Goal: Communication & Community: Answer question/provide support

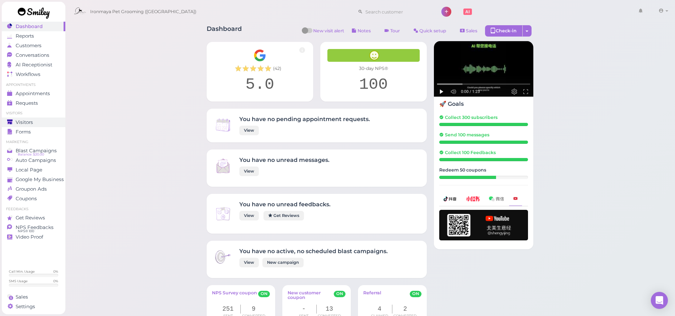
click at [17, 124] on span "Visitors" at bounding box center [24, 122] width 17 height 6
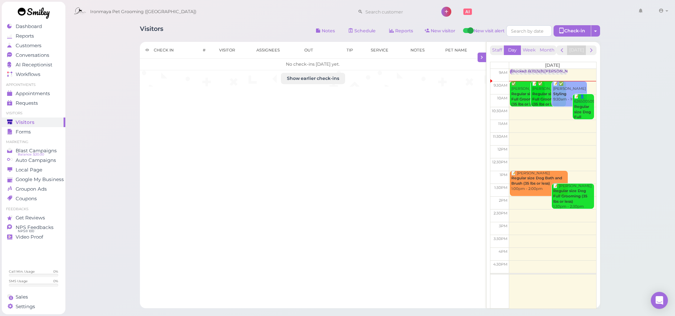
click at [46, 123] on div "Visitors" at bounding box center [32, 122] width 51 height 6
click at [45, 94] on span "Appointments" at bounding box center [33, 94] width 34 height 6
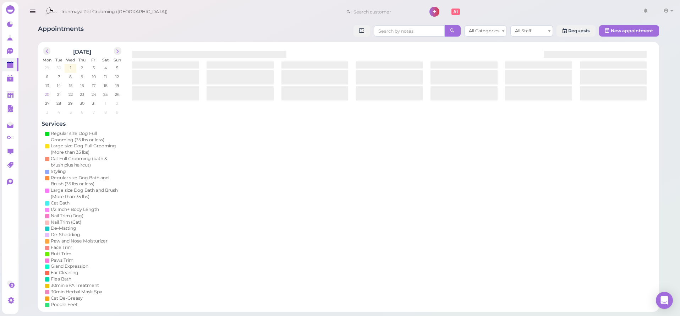
click at [50, 95] on span "20" at bounding box center [47, 94] width 6 height 6
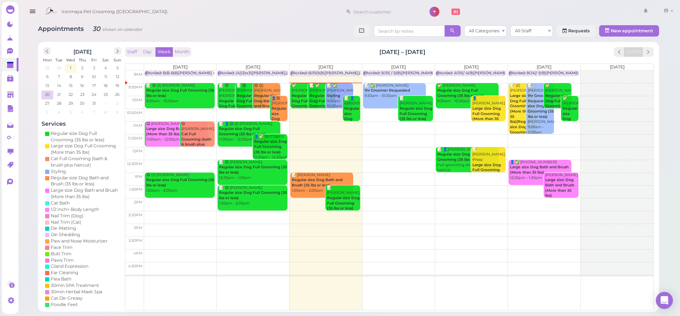
click at [35, 11] on icon "button" at bounding box center [32, 11] width 7 height 9
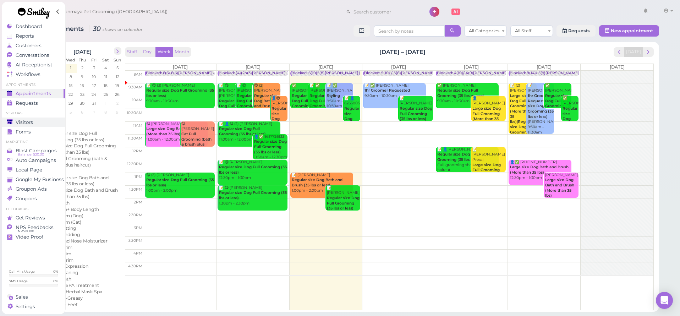
click at [40, 124] on div "Visitors" at bounding box center [32, 122] width 51 height 6
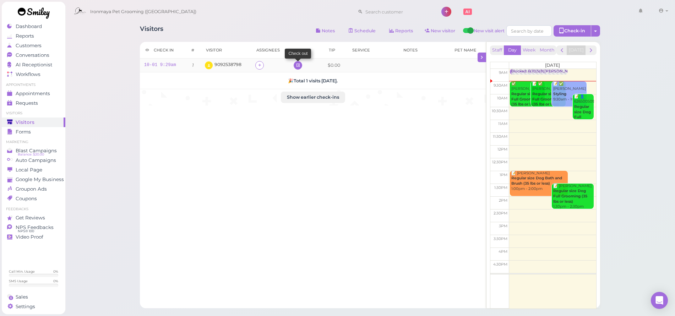
click at [297, 65] on icon at bounding box center [298, 65] width 5 height 5
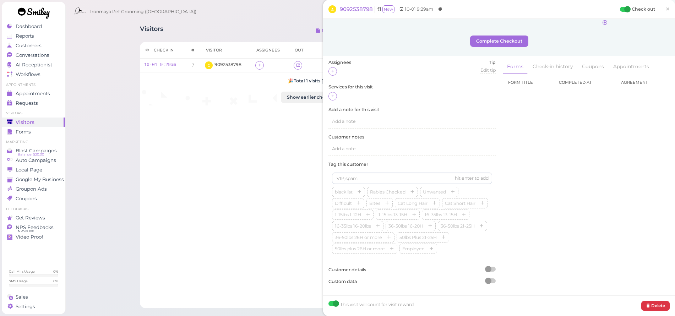
scroll to position [76, 0]
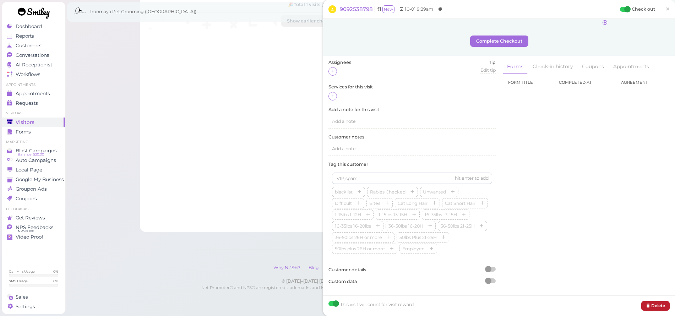
click at [652, 305] on button "Delete" at bounding box center [655, 306] width 28 height 10
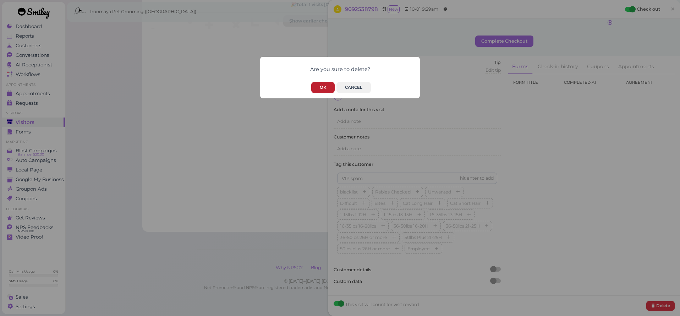
click at [332, 86] on button "OK" at bounding box center [322, 87] width 23 height 11
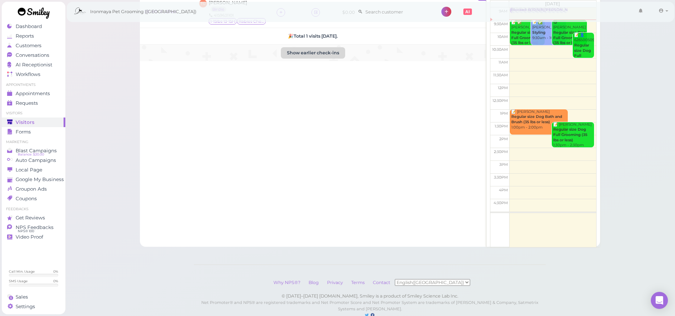
scroll to position [10, 0]
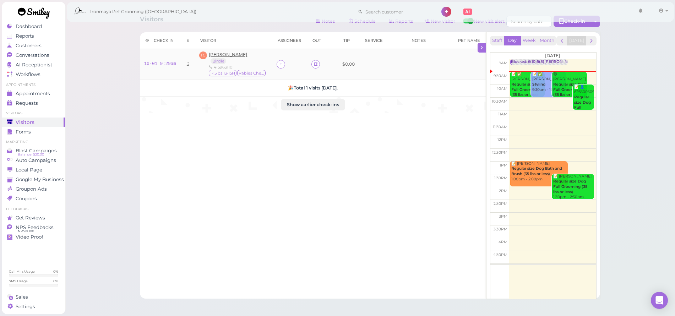
click at [218, 57] on span "[PERSON_NAME]" at bounding box center [228, 54] width 38 height 5
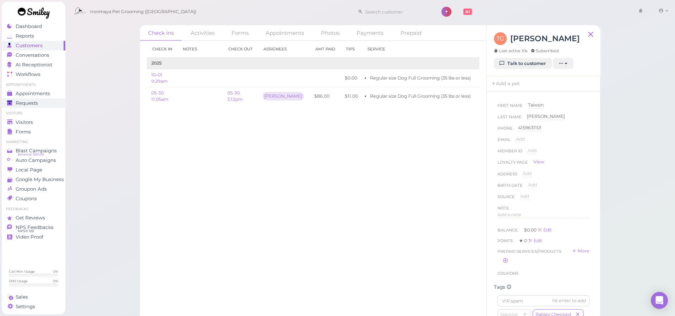
click at [39, 104] on div "Requests" at bounding box center [32, 103] width 51 height 6
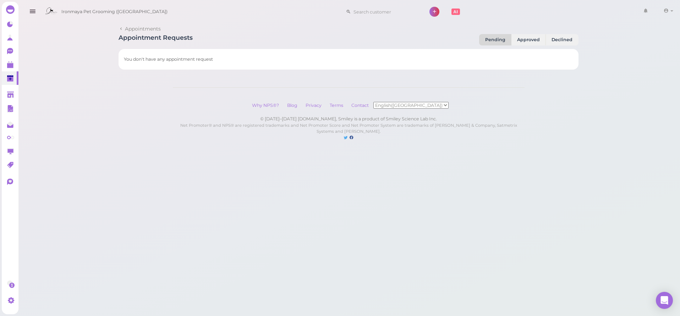
click at [34, 13] on icon "button" at bounding box center [32, 11] width 7 height 9
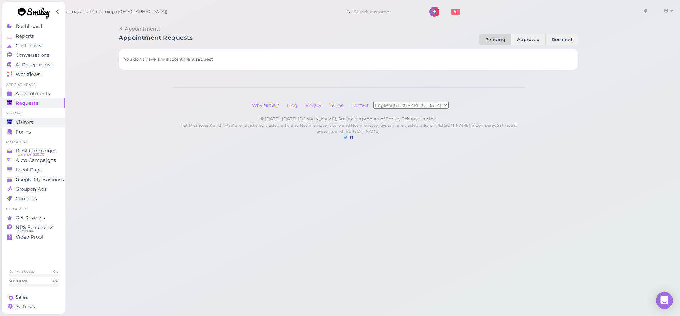
click at [29, 121] on span "Visitors" at bounding box center [24, 122] width 17 height 6
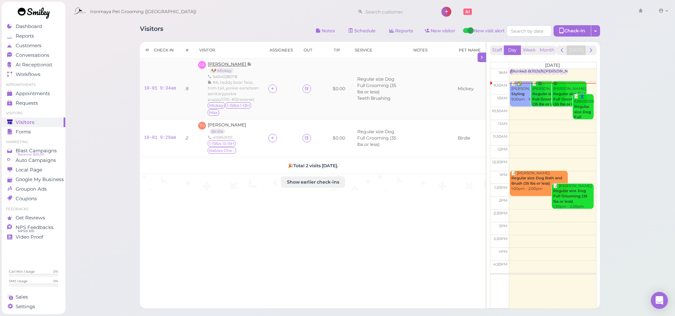
click at [231, 66] on span "[PERSON_NAME]" at bounding box center [227, 63] width 39 height 5
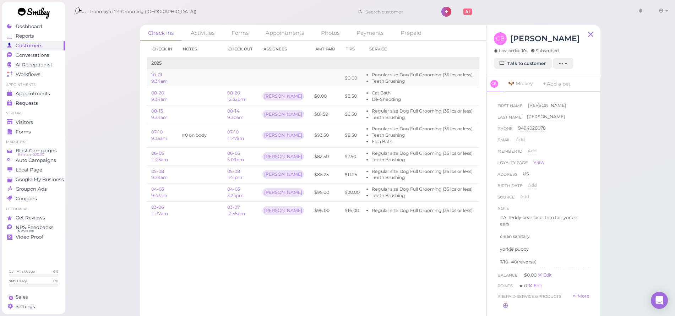
click at [481, 78] on link "Edit" at bounding box center [485, 77] width 9 height 5
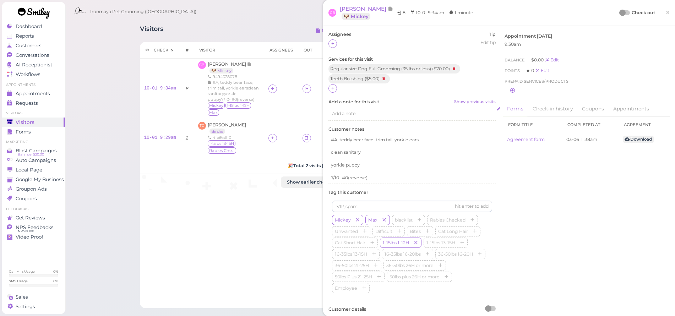
click at [340, 113] on span "Add a note" at bounding box center [344, 113] width 24 height 5
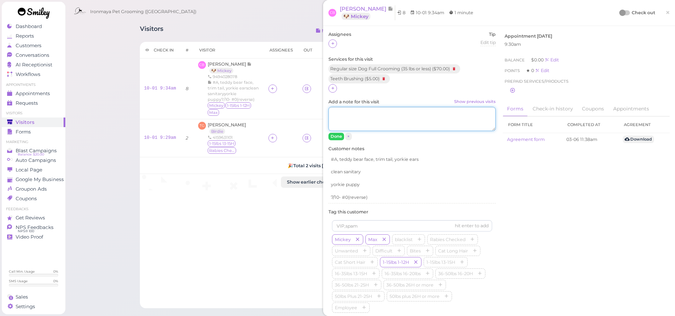
click at [341, 117] on textarea "Add a note for this visit Show previous visits" at bounding box center [412, 119] width 167 height 24
type textarea "1/2 on the body TBF"
click at [337, 135] on button "Done" at bounding box center [337, 136] width 16 height 7
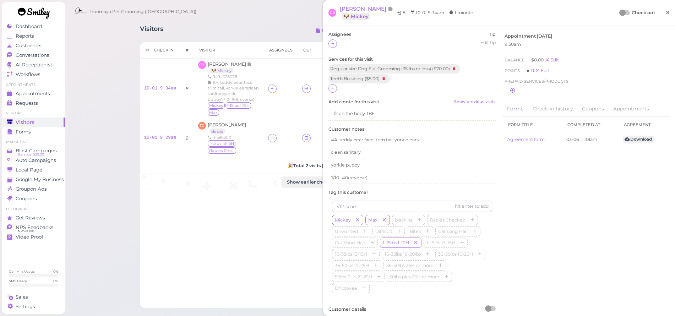
click at [666, 11] on span "×" at bounding box center [668, 12] width 5 height 10
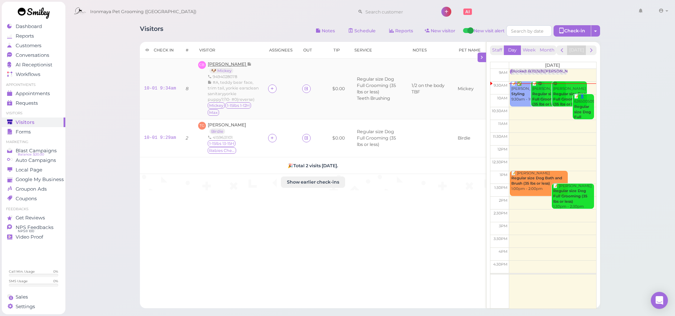
click at [236, 64] on span "[PERSON_NAME]" at bounding box center [227, 63] width 39 height 5
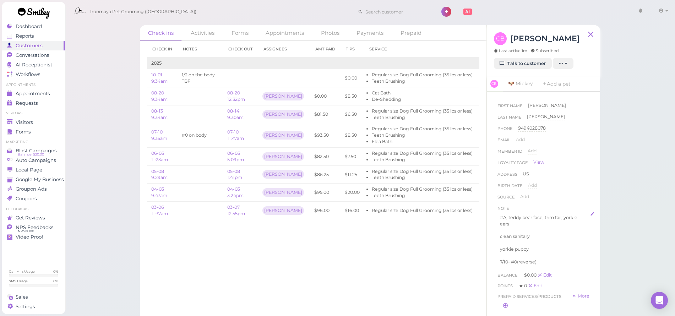
click at [506, 216] on p "#A, teddy bear face, trim tail, yorkie ears" at bounding box center [543, 221] width 87 height 13
drag, startPoint x: 506, startPoint y: 218, endPoint x: 509, endPoint y: 221, distance: 4.0
click at [506, 218] on p "#A, teddy bear face, trim tail, yorkie ears" at bounding box center [543, 221] width 87 height 13
click at [505, 292] on button "Done" at bounding box center [506, 295] width 16 height 7
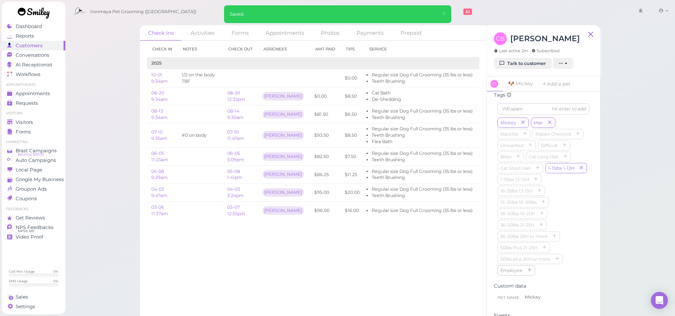
scroll to position [363, 0]
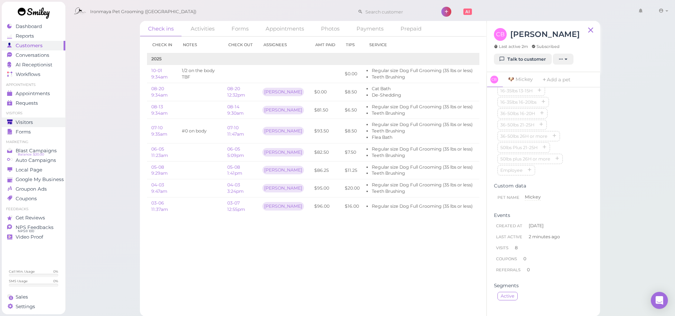
click at [54, 119] on link "Visitors" at bounding box center [34, 123] width 64 height 10
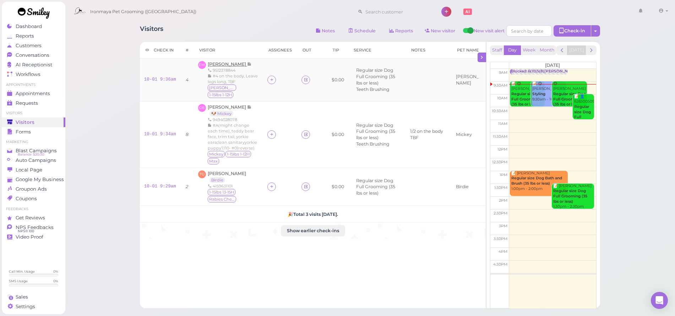
click at [230, 65] on span "[PERSON_NAME]" at bounding box center [227, 63] width 39 height 5
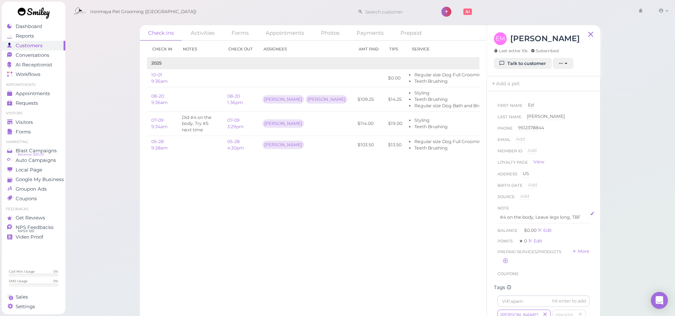
click at [506, 215] on p "#4 on the body, Leave legs long, TBF" at bounding box center [543, 217] width 87 height 6
click at [507, 216] on p "#4 on the body, Leave legs long, TBF" at bounding box center [543, 217] width 87 height 6
click at [506, 284] on button "Done" at bounding box center [506, 283] width 16 height 7
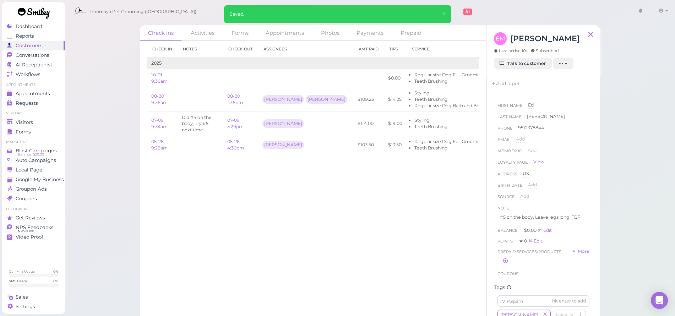
click at [425, 244] on div "Check in Notes Check out Assignees Amt Paid Tips Service 2025 10-01 9:36am $0.0…" at bounding box center [313, 178] width 347 height 275
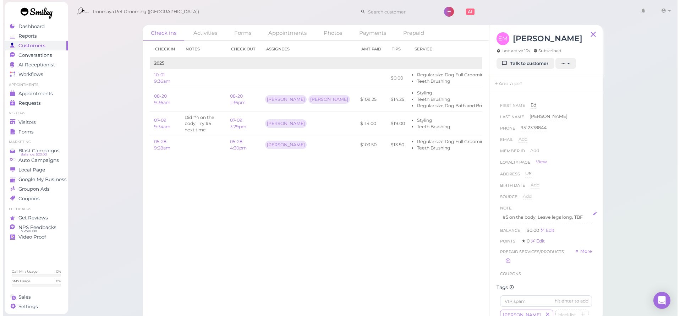
scroll to position [34, 0]
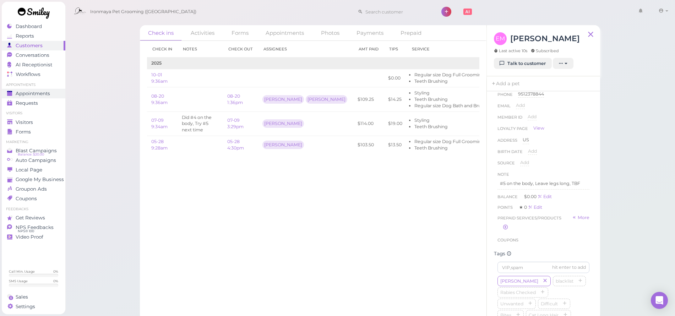
click at [38, 94] on span "Appointments" at bounding box center [33, 94] width 34 height 6
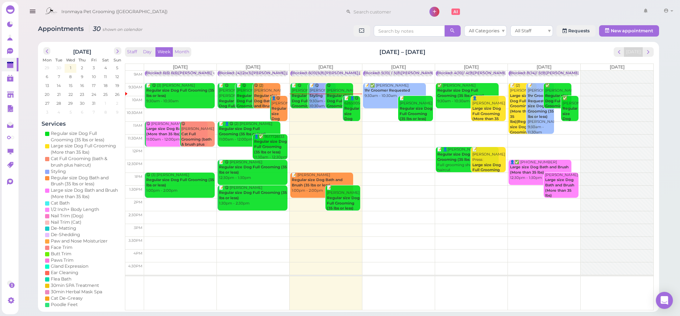
click at [357, 103] on div "📝 👤😋 6265005098 Regular size Dog Full Grooming (35 lbs or less) db / upland sto…" at bounding box center [352, 135] width 16 height 78
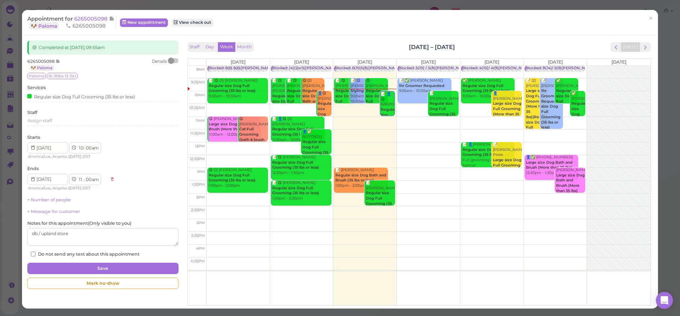
click at [88, 15] on div "Appointment for 6265005098 🐶 Paloma 6265005098 New appointment View check out ×" at bounding box center [340, 22] width 636 height 25
click at [89, 16] on span "6265005098" at bounding box center [91, 18] width 35 height 7
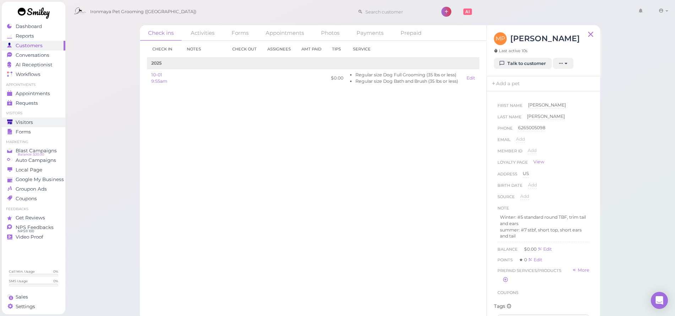
click at [32, 124] on span "Visitors" at bounding box center [24, 122] width 17 height 6
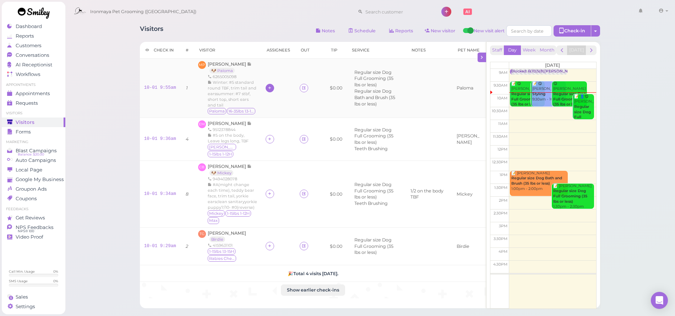
click at [267, 91] on icon at bounding box center [269, 87] width 5 height 5
click at [277, 139] on span "[PERSON_NAME]" at bounding box center [286, 138] width 45 height 5
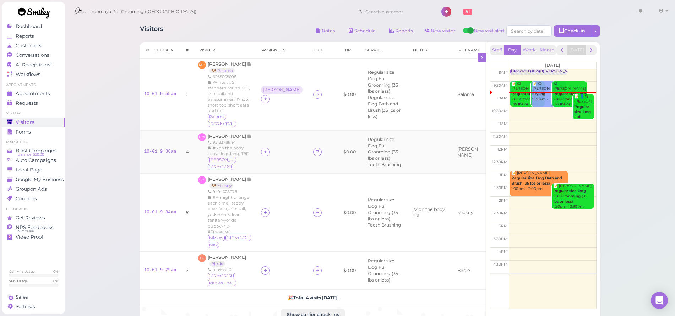
click at [268, 154] on div at bounding box center [265, 152] width 9 height 9
click at [273, 210] on span "[PERSON_NAME]" at bounding box center [283, 208] width 38 height 5
click at [265, 269] on icon at bounding box center [265, 270] width 5 height 5
click at [278, 198] on div "[PERSON_NAME]" at bounding box center [310, 199] width 99 height 14
click at [265, 212] on icon at bounding box center [265, 212] width 5 height 5
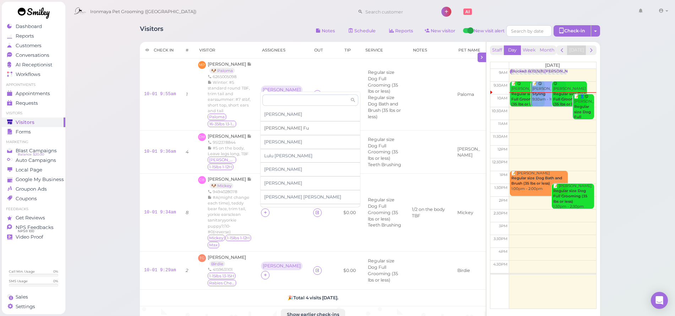
click at [271, 129] on span "[PERSON_NAME]" at bounding box center [286, 127] width 45 height 5
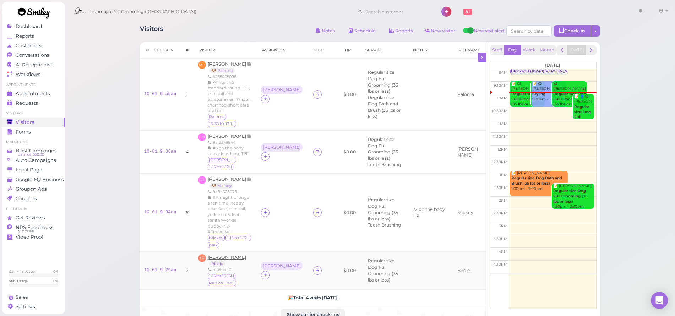
click at [223, 256] on span "[PERSON_NAME]" at bounding box center [227, 257] width 38 height 5
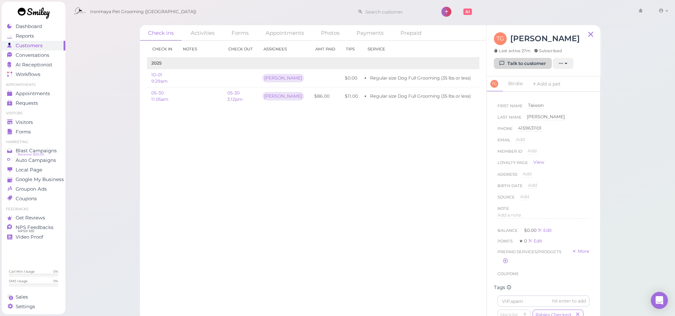
click at [513, 67] on link "Talk to customer" at bounding box center [523, 63] width 58 height 11
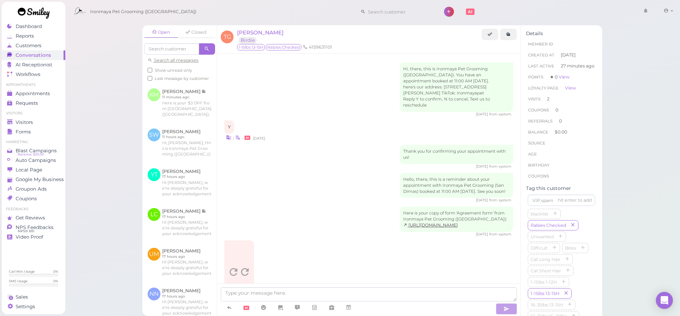
scroll to position [652, 0]
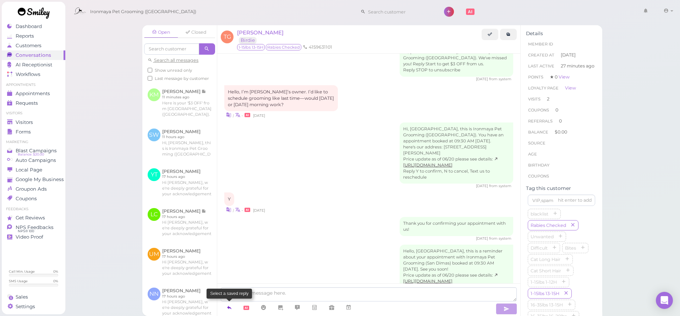
click at [229, 306] on icon at bounding box center [230, 307] width 6 height 7
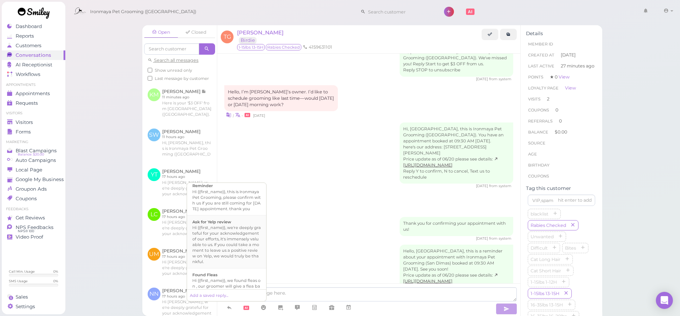
scroll to position [114, 0]
click at [230, 245] on div "Hi {{first_name}}, we found fleas on , our groomer will give a flea bath, it wi…" at bounding box center [226, 236] width 69 height 17
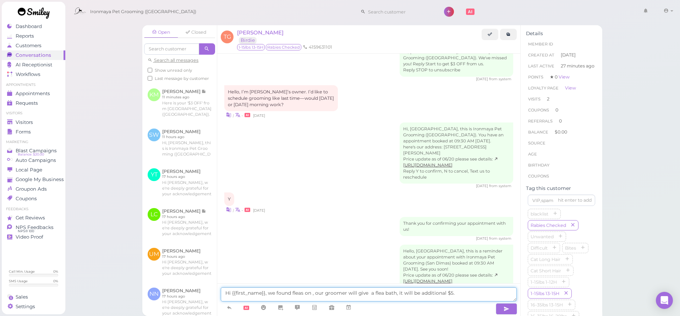
drag, startPoint x: 292, startPoint y: 293, endPoint x: 296, endPoint y: 300, distance: 8.3
click at [292, 293] on textarea "Hi {{first_name}}, we found fleas on , our groomer will give a flea bath, it wi…" at bounding box center [369, 294] width 296 height 14
click at [320, 295] on textarea "Hi {{first_name}}, we found few fleas on , our groomer will give a flea bath, i…" at bounding box center [369, 294] width 296 height 14
type textarea "Hi {{first_name}}, we found few fleas on Birdie , our groomer will give a flea …"
click at [507, 310] on icon "button" at bounding box center [507, 308] width 6 height 7
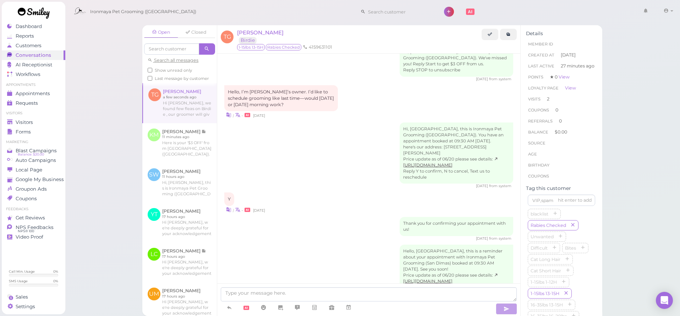
scroll to position [680, 0]
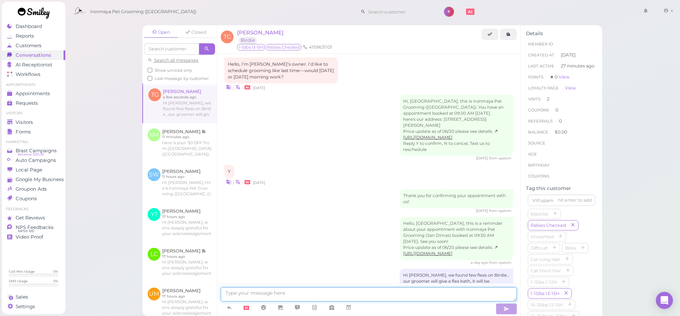
click at [487, 297] on textarea at bounding box center [369, 294] width 296 height 14
